Goal: Task Accomplishment & Management: Manage account settings

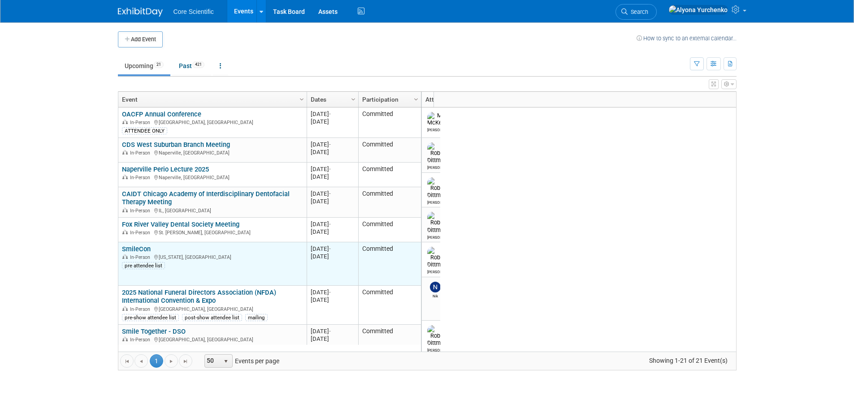
click at [146, 248] on link "SmileCon" at bounding box center [136, 249] width 29 height 8
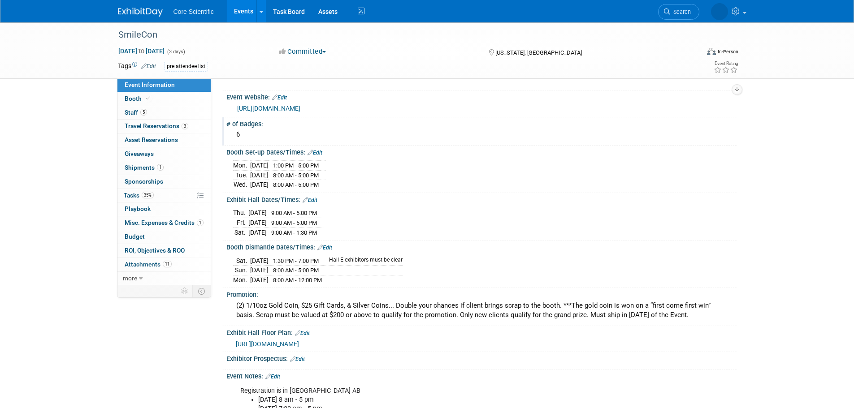
scroll to position [90, 0]
click at [159, 126] on span "Travel Reservations 3" at bounding box center [157, 125] width 64 height 7
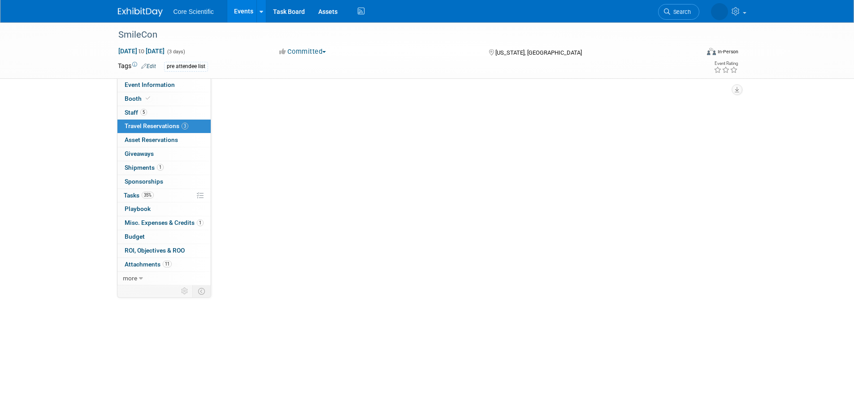
scroll to position [0, 0]
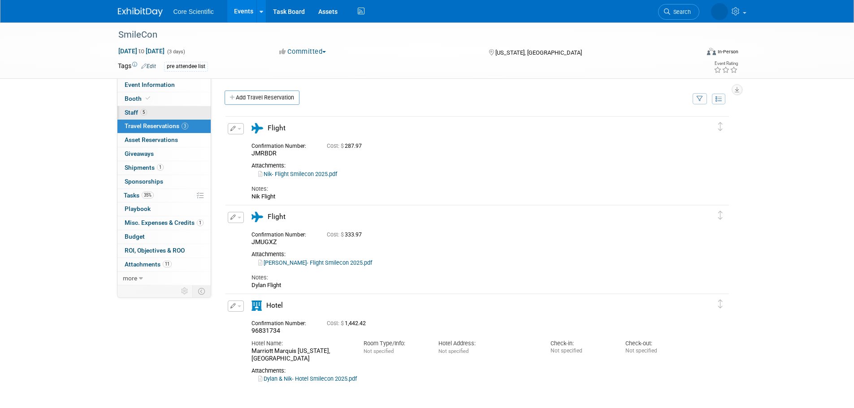
click at [150, 111] on link "5 Staff 5" at bounding box center [163, 112] width 93 height 13
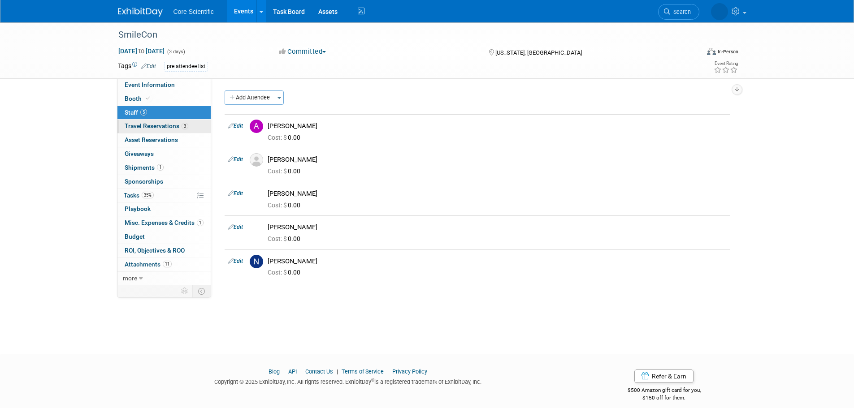
click at [173, 124] on span "Travel Reservations 3" at bounding box center [157, 125] width 64 height 7
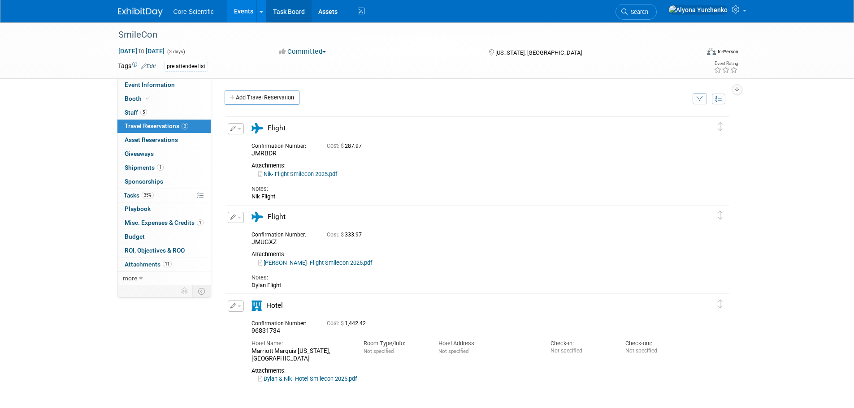
click at [280, 10] on link "Task Board" at bounding box center [288, 11] width 45 height 22
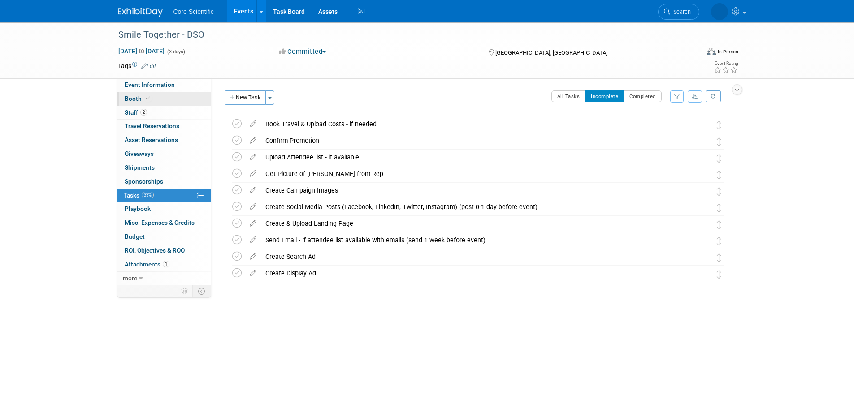
click at [151, 96] on link "Booth" at bounding box center [163, 98] width 93 height 13
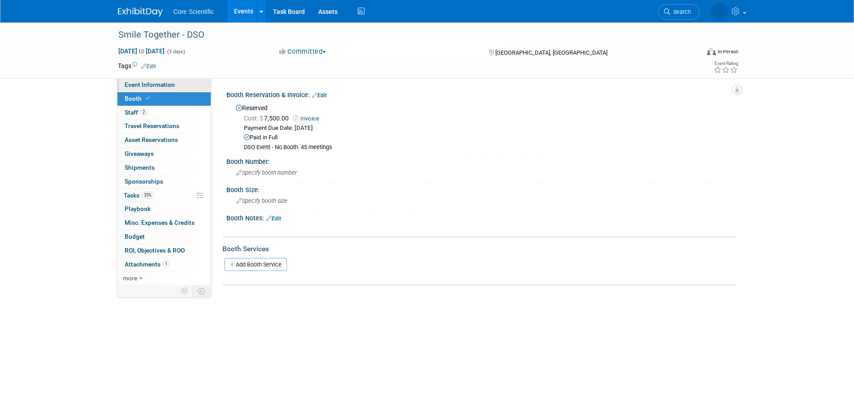
click at [154, 83] on span "Event Information" at bounding box center [150, 84] width 50 height 7
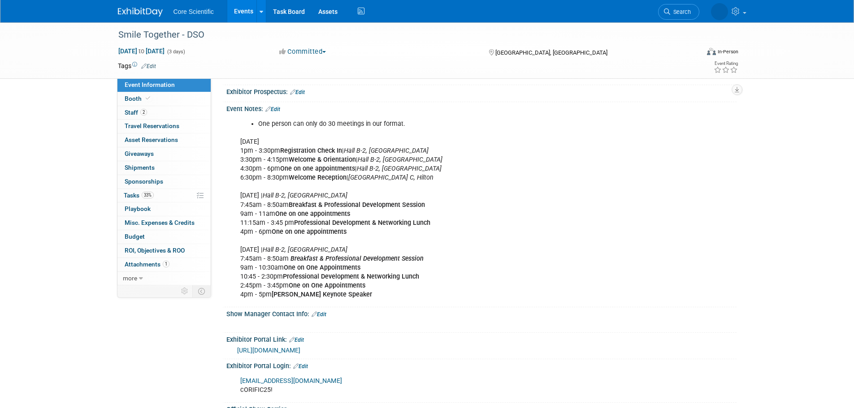
scroll to position [269, 0]
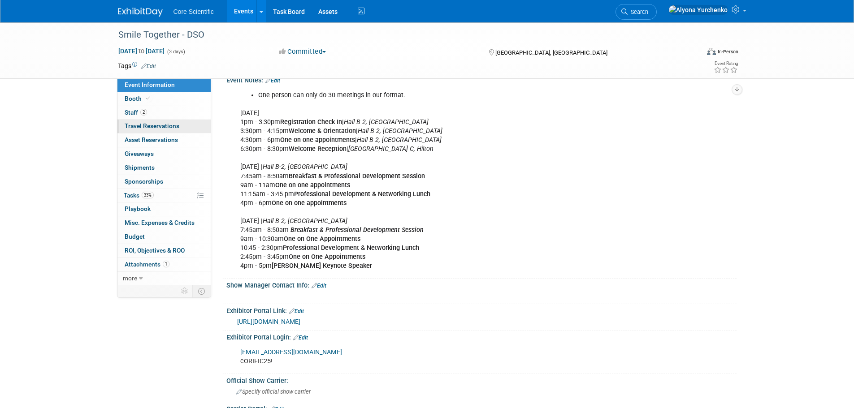
click at [165, 125] on span "Travel Reservations 0" at bounding box center [152, 125] width 55 height 7
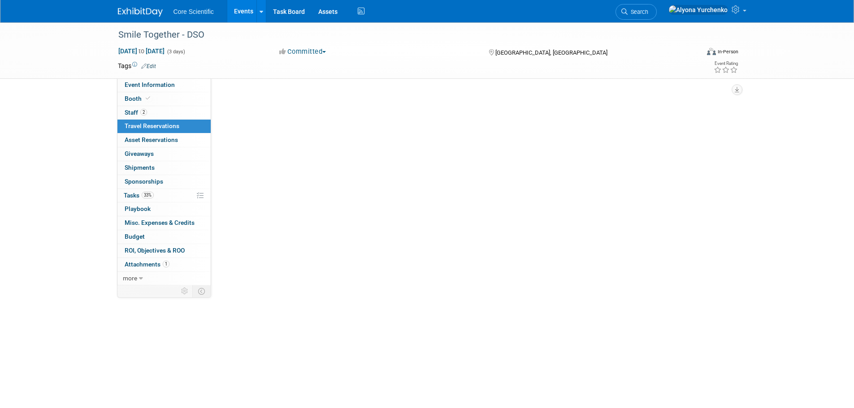
scroll to position [0, 0]
click at [279, 99] on link "Add Travel Reservation" at bounding box center [262, 98] width 75 height 14
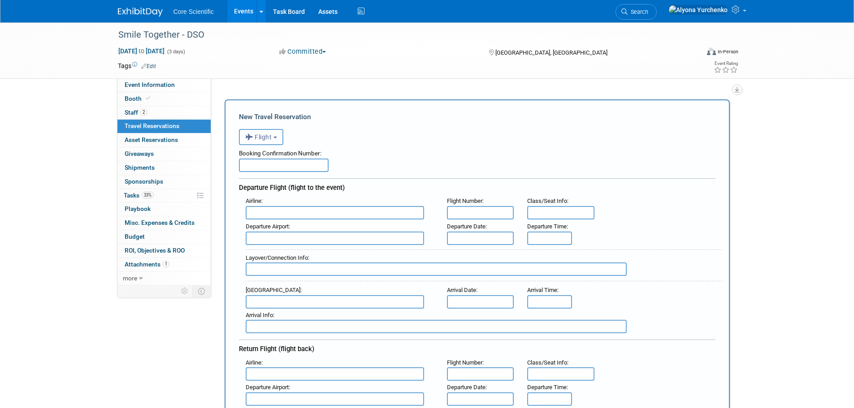
click at [262, 130] on button "Flight" at bounding box center [261, 137] width 44 height 16
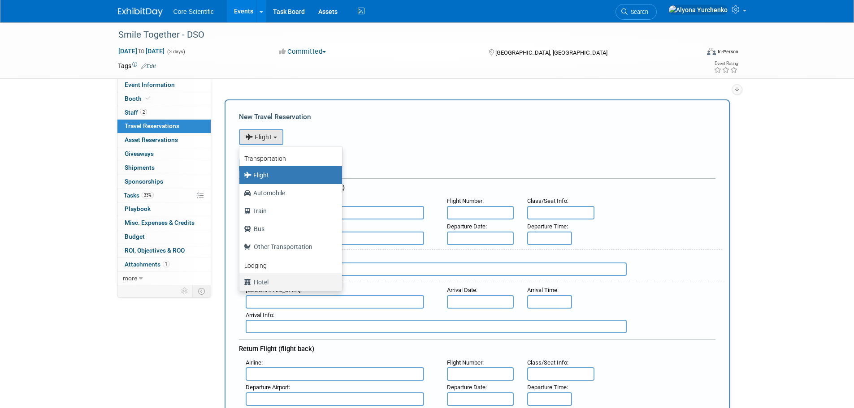
drag, startPoint x: 258, startPoint y: 286, endPoint x: 277, endPoint y: 236, distance: 53.4
click at [258, 285] on label "Hotel" at bounding box center [288, 282] width 89 height 14
click at [241, 284] on input "Hotel" at bounding box center [238, 281] width 6 height 6
select select "6"
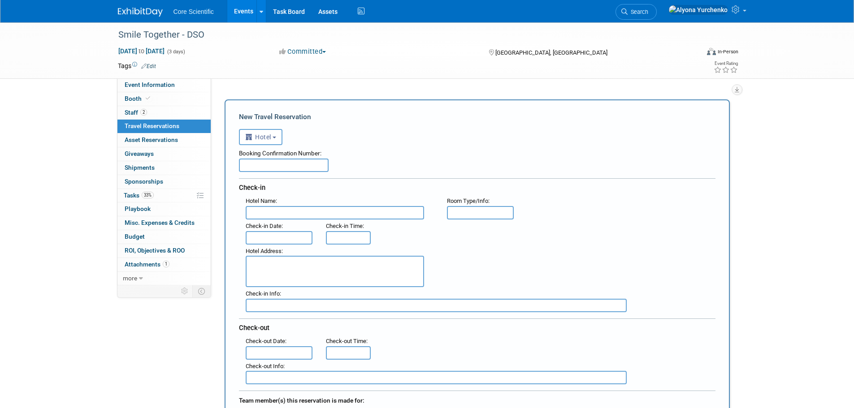
click at [281, 165] on input "text" at bounding box center [284, 165] width 90 height 13
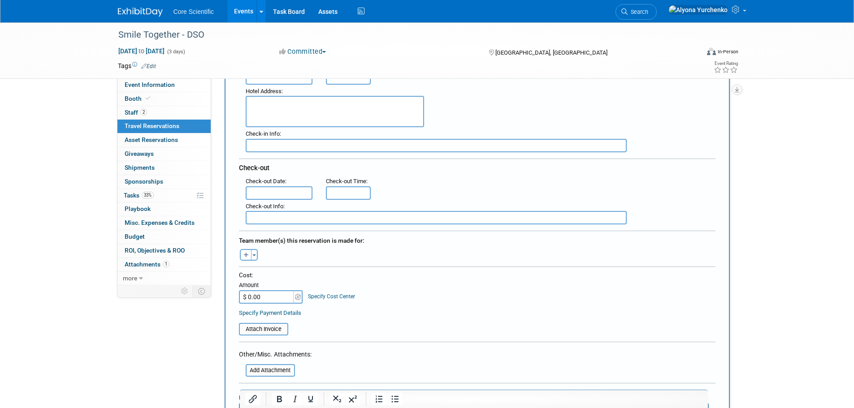
scroll to position [269, 0]
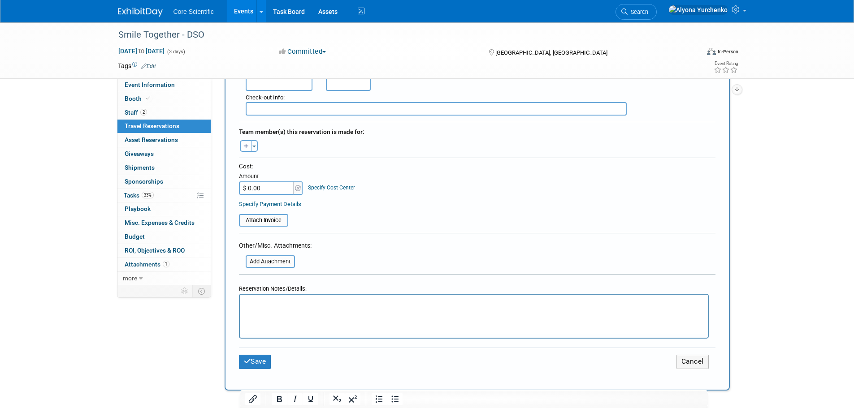
click at [316, 308] on html at bounding box center [473, 301] width 468 height 13
click at [267, 188] on input "$ 0.00" at bounding box center [267, 187] width 56 height 13
type input "$ 1,221.53"
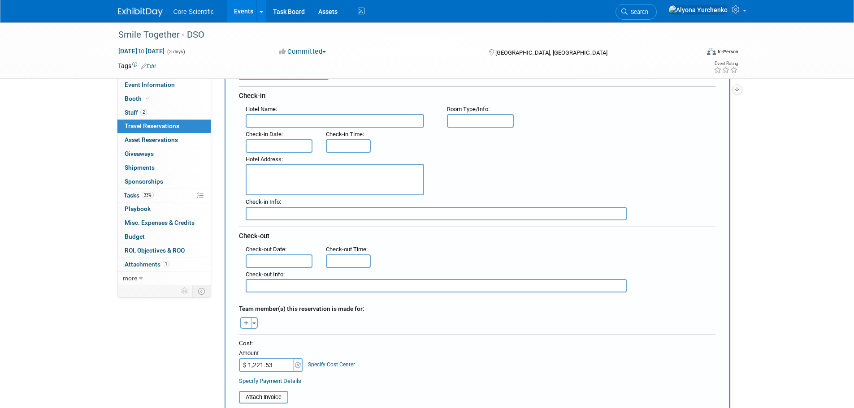
scroll to position [0, 0]
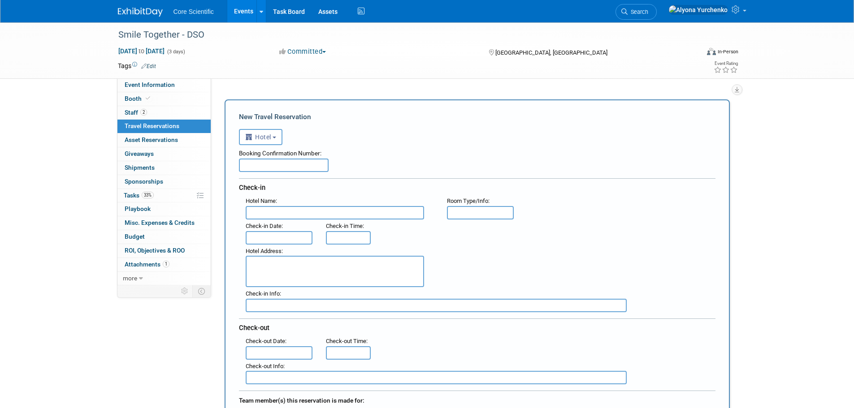
click at [283, 164] on input "text" at bounding box center [284, 165] width 90 height 13
type input "D"
click at [306, 161] on input "text" at bounding box center [284, 165] width 90 height 13
paste input "3338151634"
type input "3338151634"
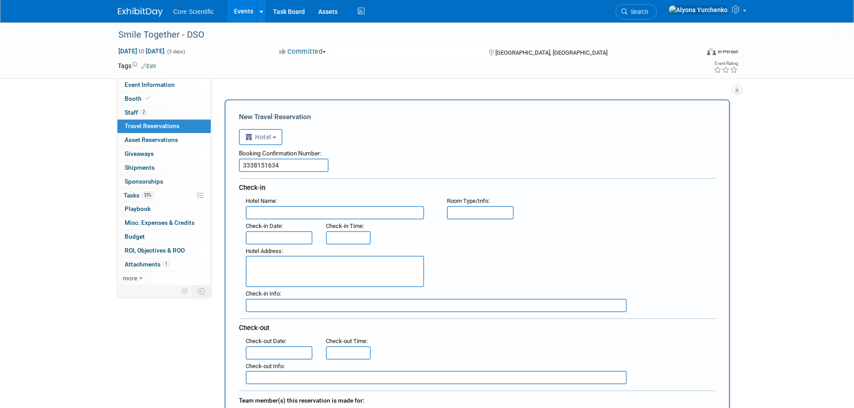
click at [298, 217] on input "text" at bounding box center [335, 212] width 178 height 13
paste input "Hilton New Orleans Riverside"
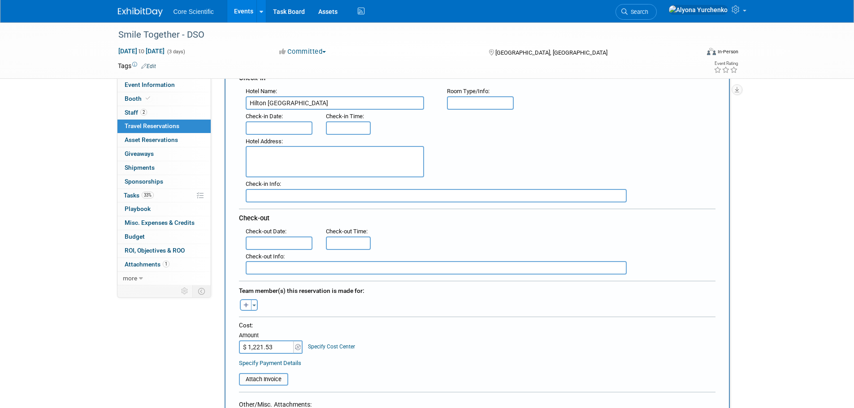
scroll to position [269, 0]
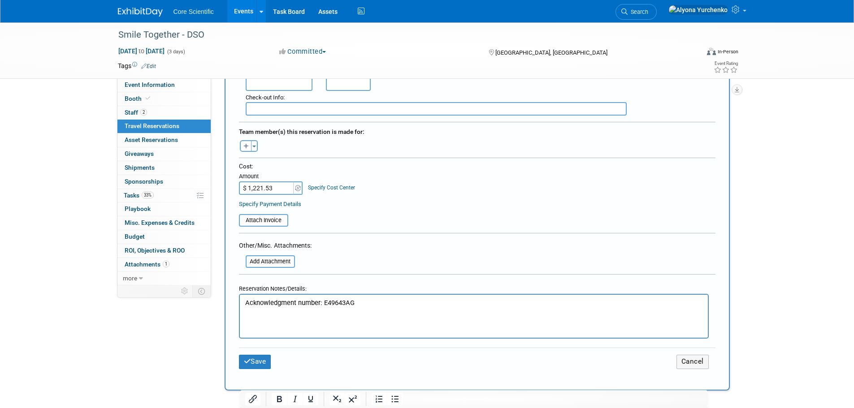
type input "Hilton New Orleans Riverside"
click at [276, 259] on input "file" at bounding box center [240, 261] width 107 height 11
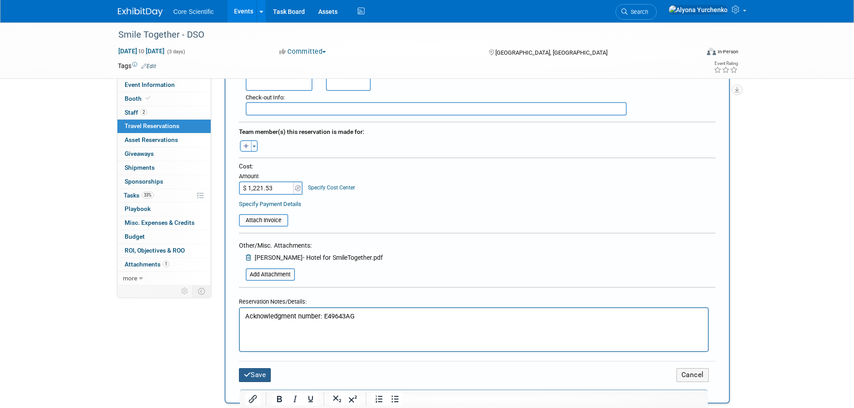
click at [255, 373] on button "Save" at bounding box center [255, 375] width 32 height 14
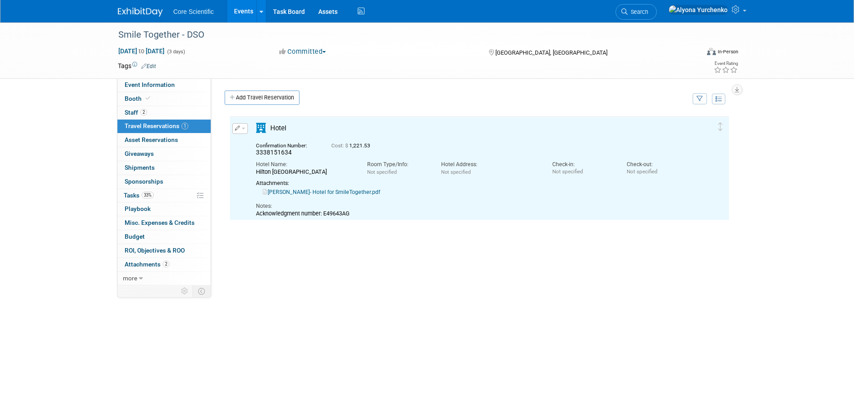
scroll to position [0, 0]
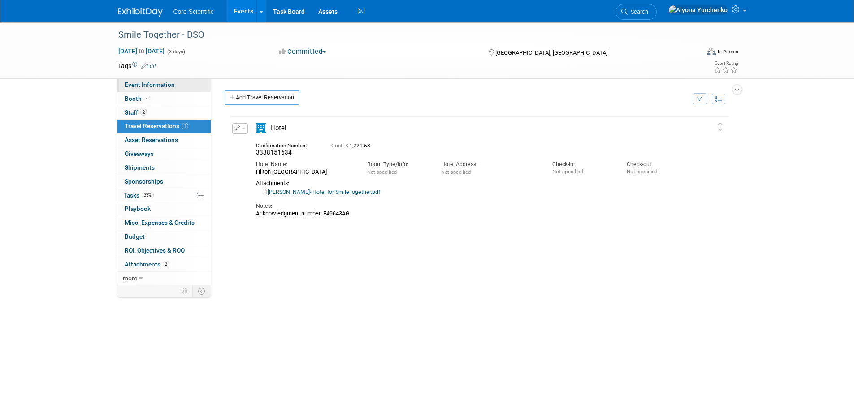
click at [135, 85] on span "Event Information" at bounding box center [150, 84] width 50 height 7
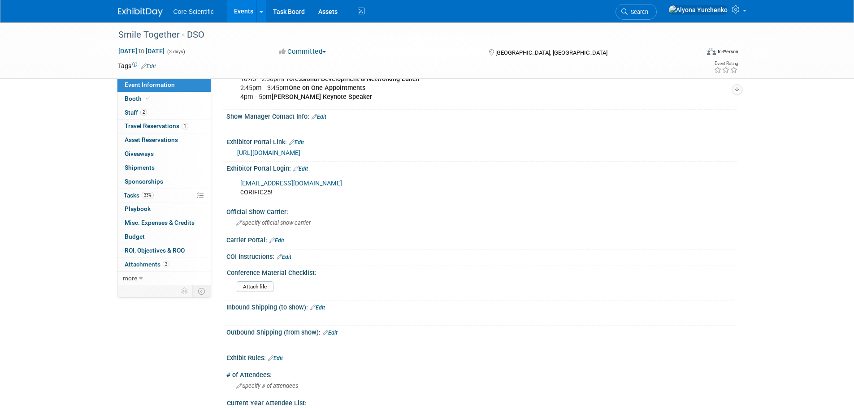
scroll to position [591, 0]
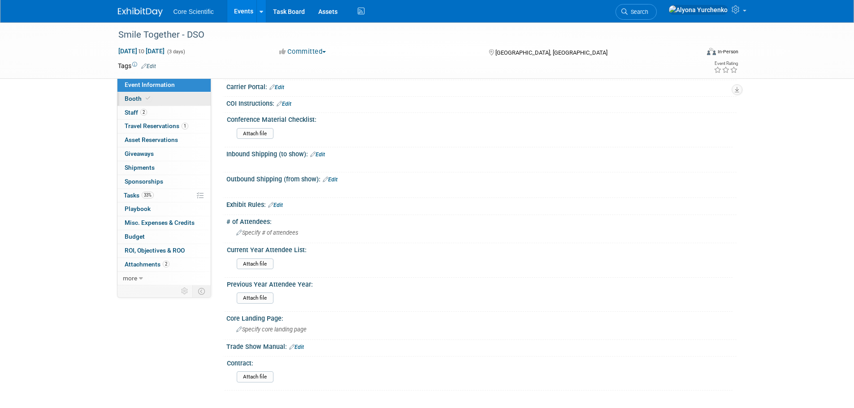
click at [185, 103] on link "Booth" at bounding box center [163, 98] width 93 height 13
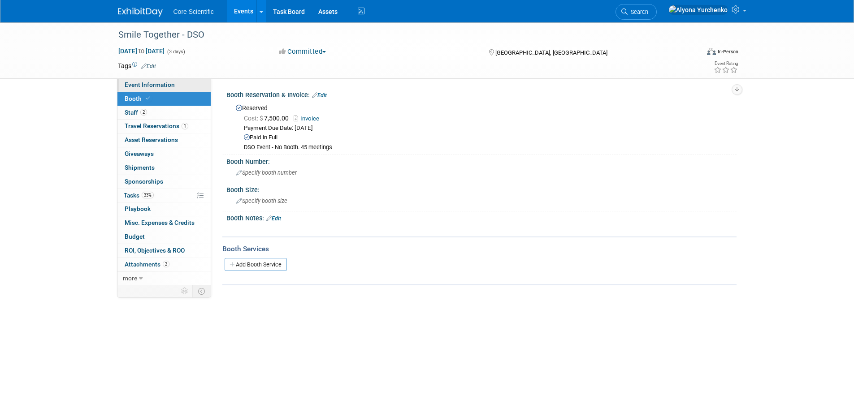
click at [181, 88] on link "Event Information" at bounding box center [163, 84] width 93 height 13
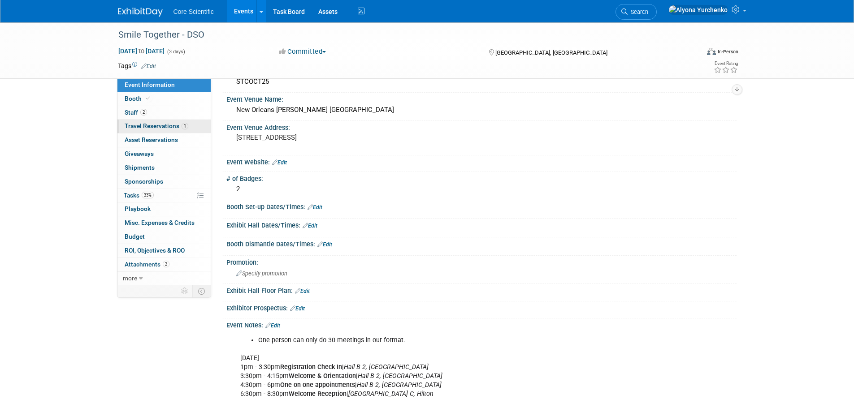
scroll to position [45, 0]
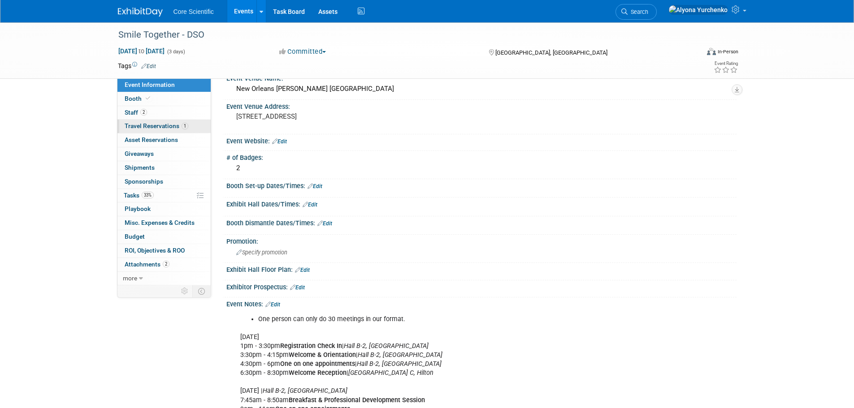
click at [139, 124] on span "Travel Reservations 1" at bounding box center [157, 125] width 64 height 7
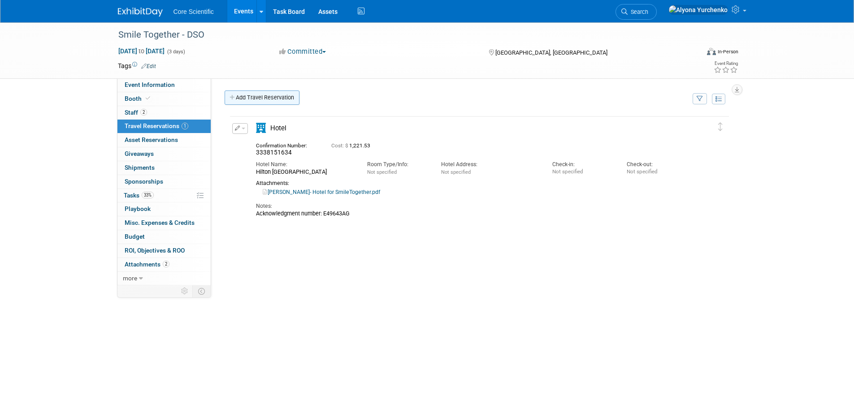
scroll to position [0, 0]
click at [277, 98] on link "Add Travel Reservation" at bounding box center [262, 98] width 75 height 14
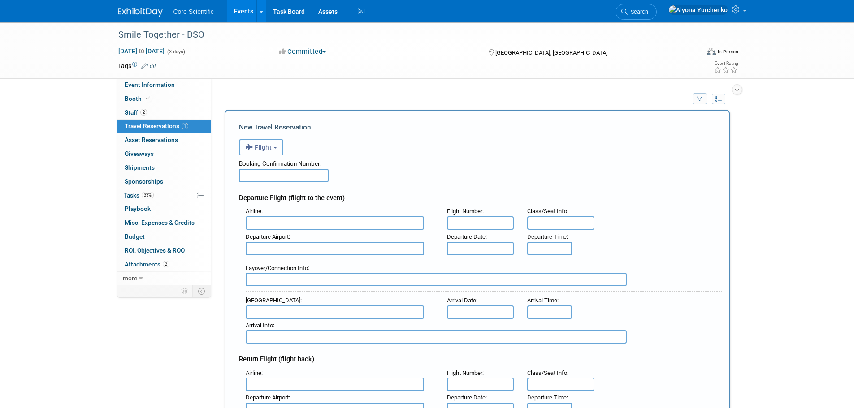
click at [280, 152] on button "Flight" at bounding box center [261, 147] width 44 height 16
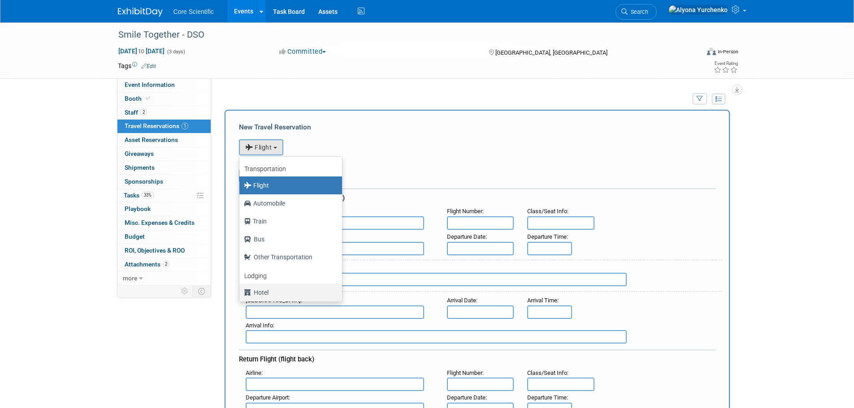
click at [265, 290] on label "Hotel" at bounding box center [288, 292] width 89 height 14
click at [241, 290] on input "Hotel" at bounding box center [238, 292] width 6 height 6
select select "6"
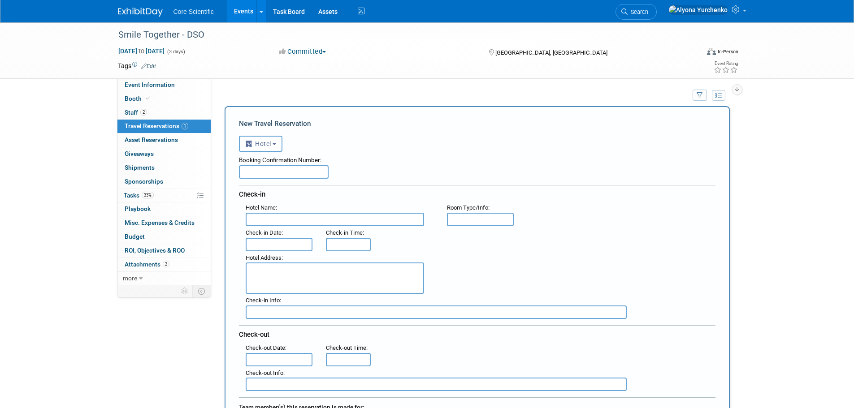
scroll to position [269, 0]
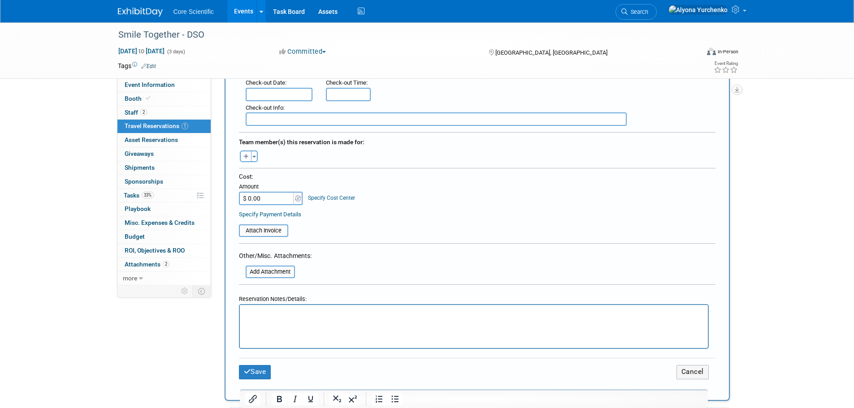
drag, startPoint x: 358, startPoint y: 307, endPoint x: 269, endPoint y: 316, distance: 89.6
click at [272, 201] on input "$ 0.00" at bounding box center [267, 198] width 56 height 13
click at [256, 198] on input "$ 0.00" at bounding box center [267, 198] width 56 height 13
drag, startPoint x: 258, startPoint y: 197, endPoint x: 217, endPoint y: 195, distance: 41.3
click at [217, 195] on div "Event Information Event Info Booth Booth 2 Staff 2 Staff 1 Travel Reservations …" at bounding box center [427, 215] width 632 height 923
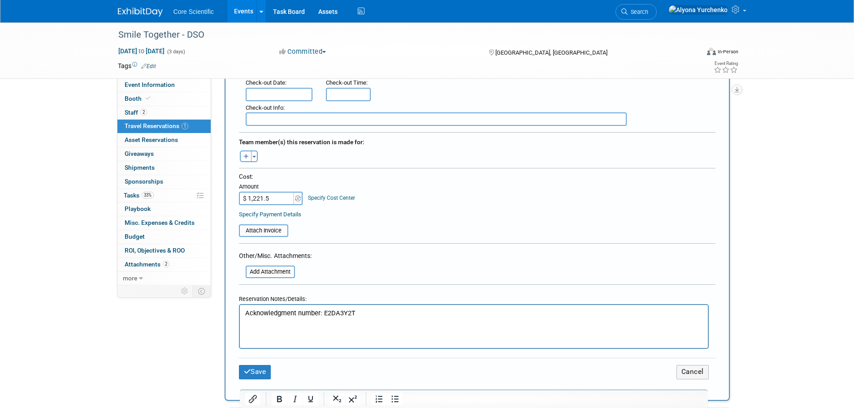
type input "$ 1,221.53"
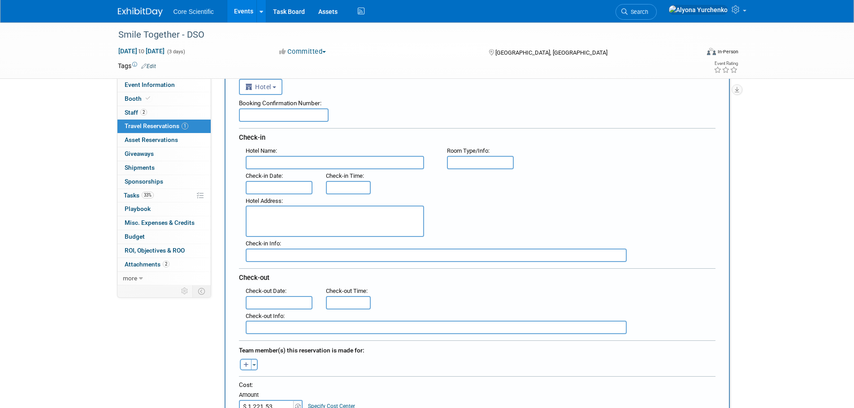
scroll to position [0, 0]
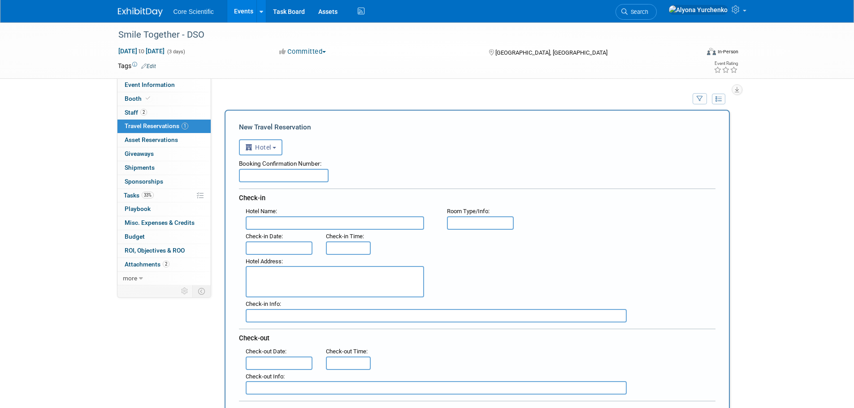
click at [276, 174] on input "text" at bounding box center [284, 175] width 90 height 13
paste input "Hilton New Orleans Riverside"
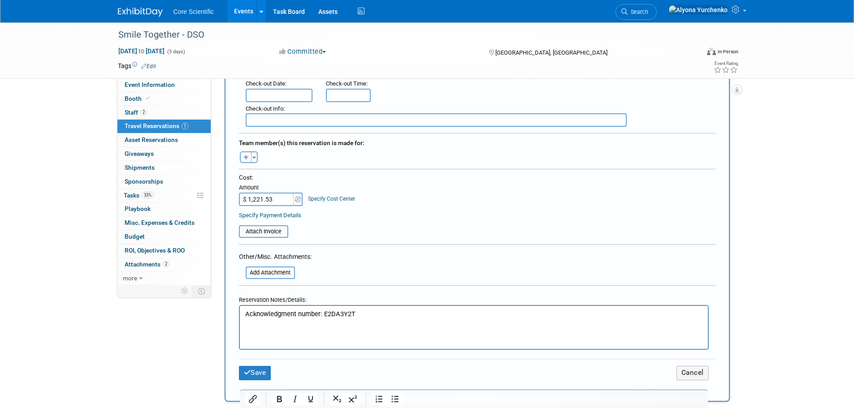
scroll to position [269, 0]
type input "Hilton New Orleans Riverside"
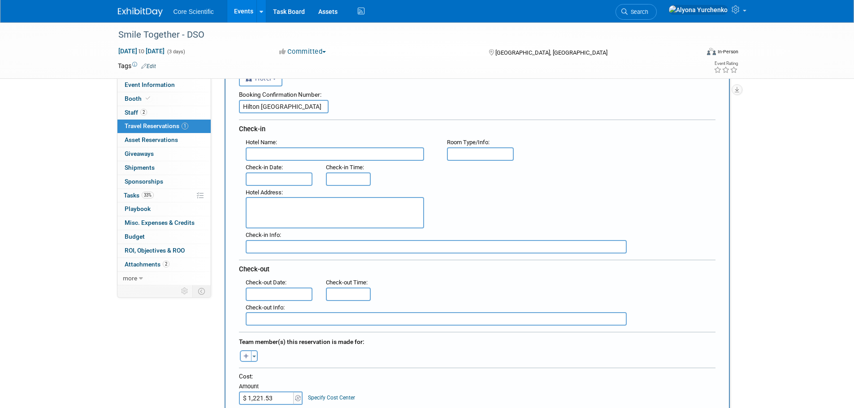
scroll to position [0, 0]
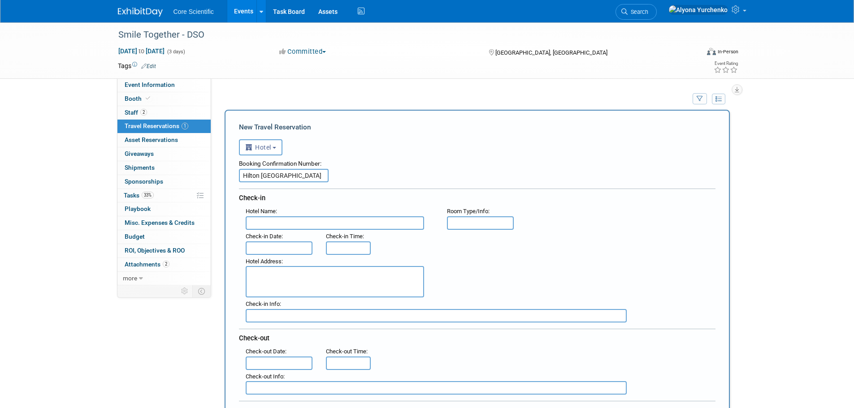
click at [297, 223] on input "text" at bounding box center [335, 222] width 178 height 13
paste input "3341535999"
drag, startPoint x: 251, startPoint y: 222, endPoint x: 236, endPoint y: 223, distance: 14.8
click at [236, 223] on div "New Travel Reservation <i class="fas fa-plane" style="padding: 6px 4px 6px 1px;…" at bounding box center [477, 390] width 505 height 560
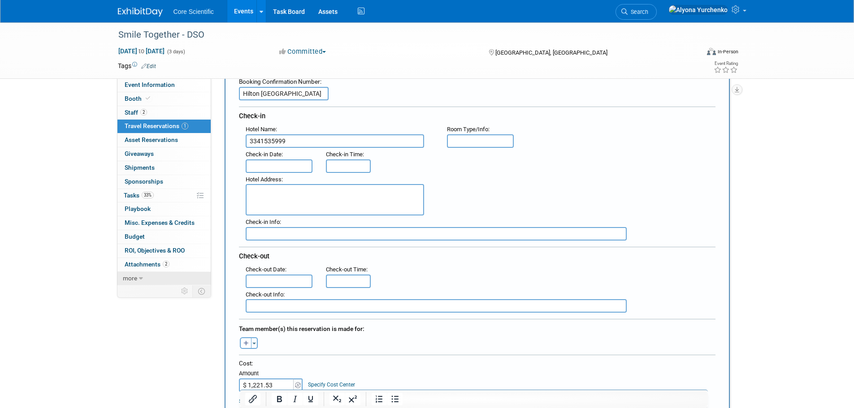
scroll to position [224, 0]
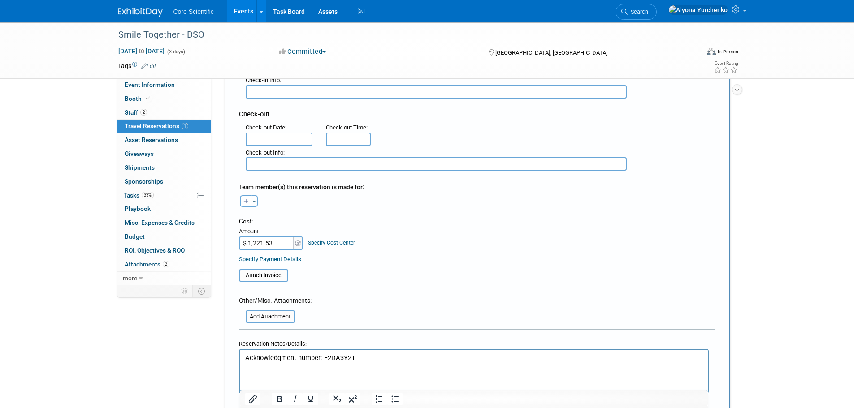
type input "3341535999"
click at [281, 313] on input "file" at bounding box center [240, 316] width 107 height 11
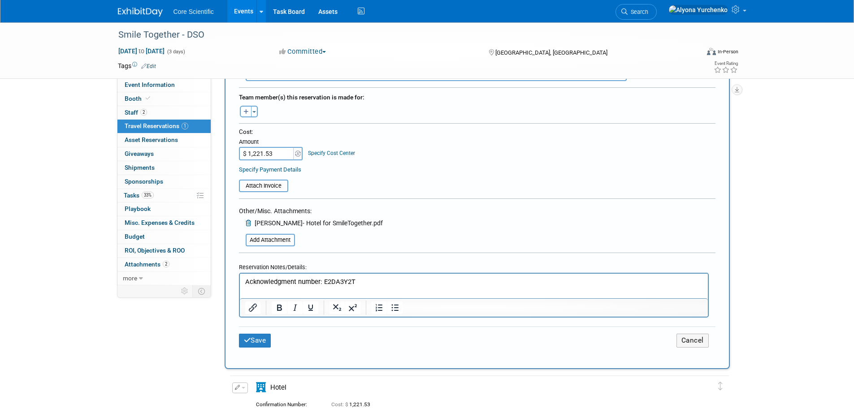
scroll to position [493, 0]
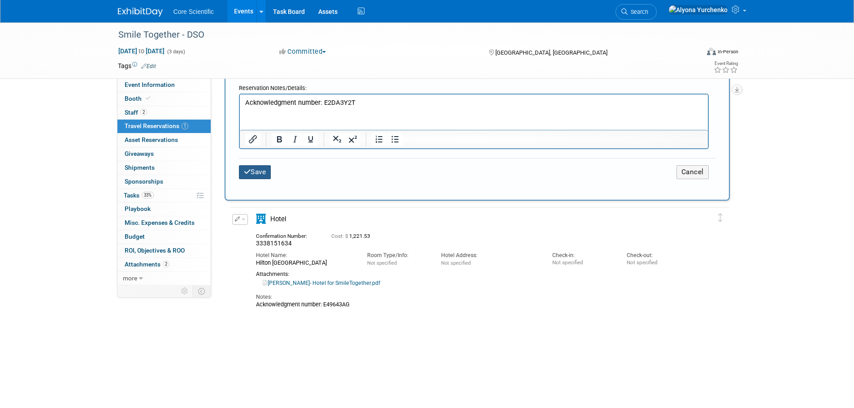
click at [253, 171] on button "Save" at bounding box center [255, 172] width 32 height 14
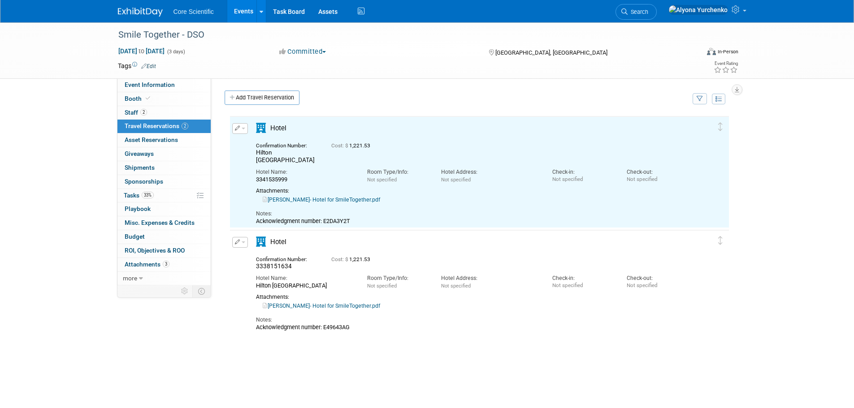
scroll to position [0, 0]
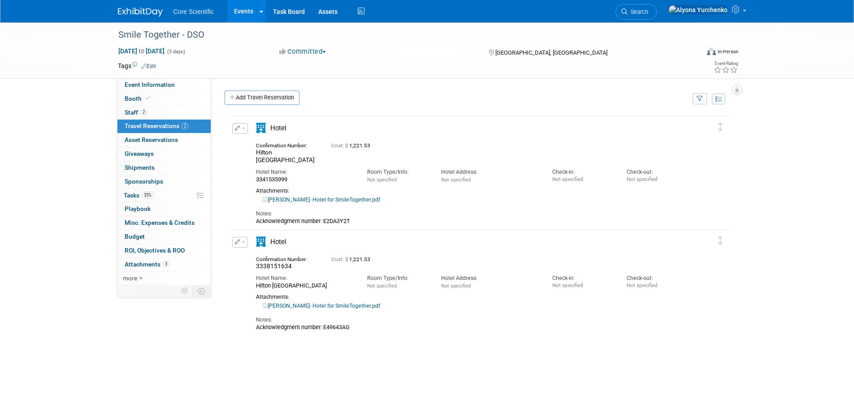
click at [264, 180] on div "3341535999" at bounding box center [305, 179] width 98 height 7
click at [265, 181] on div "3341535999" at bounding box center [305, 179] width 98 height 7
click at [275, 178] on div "3341535999" at bounding box center [305, 179] width 98 height 7
click at [278, 178] on div "3341535999" at bounding box center [305, 179] width 98 height 7
click at [281, 178] on div "3341535999" at bounding box center [305, 179] width 98 height 7
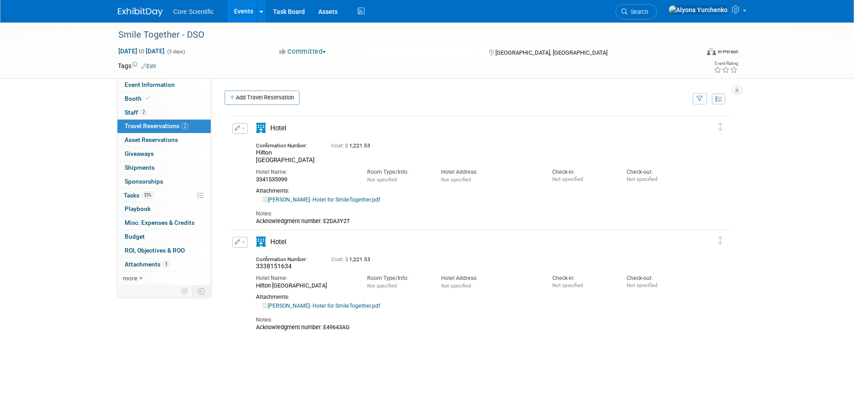
click at [283, 178] on div "3341535999" at bounding box center [305, 179] width 98 height 7
click at [288, 178] on div "3341535999" at bounding box center [305, 179] width 98 height 7
